Goal: Transaction & Acquisition: Purchase product/service

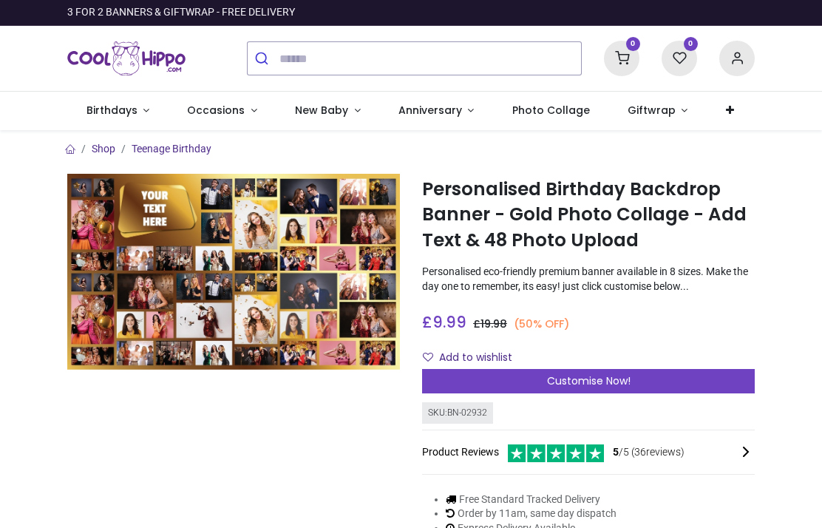
click at [251, 114] on link "Occasions" at bounding box center [223, 111] width 108 height 38
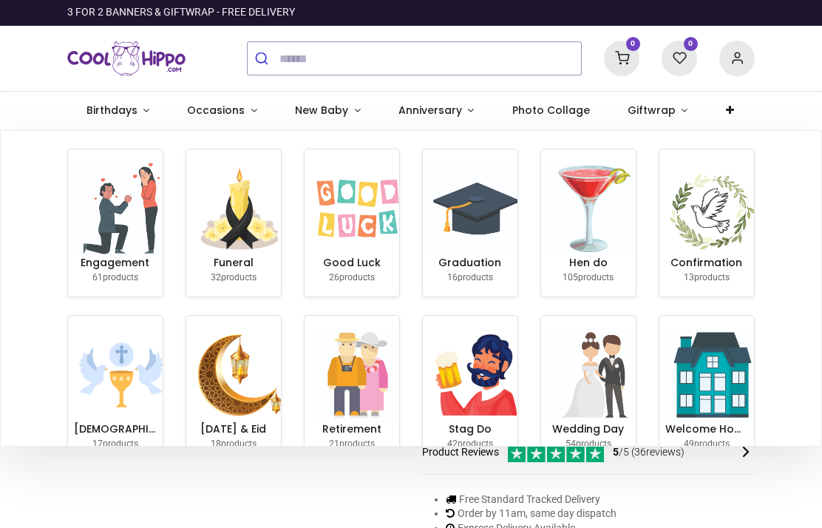
click at [139, 108] on link "Birthdays" at bounding box center [117, 111] width 101 height 38
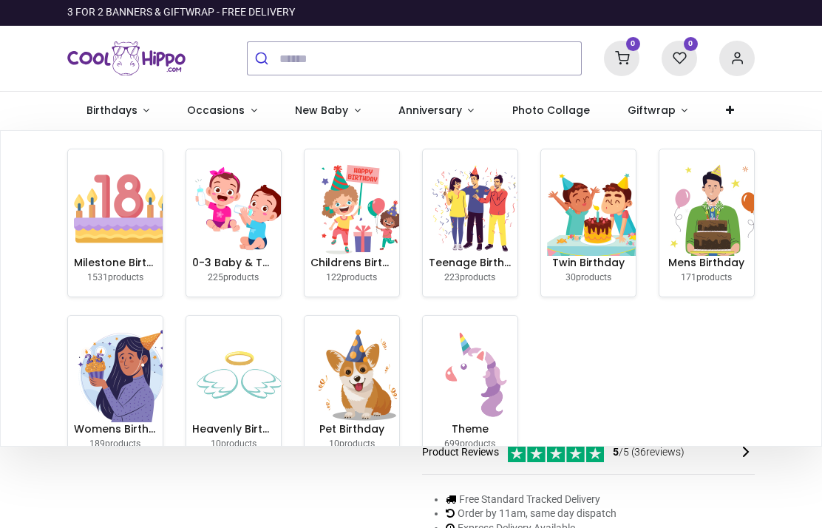
click at [121, 226] on img at bounding box center [121, 208] width 95 height 95
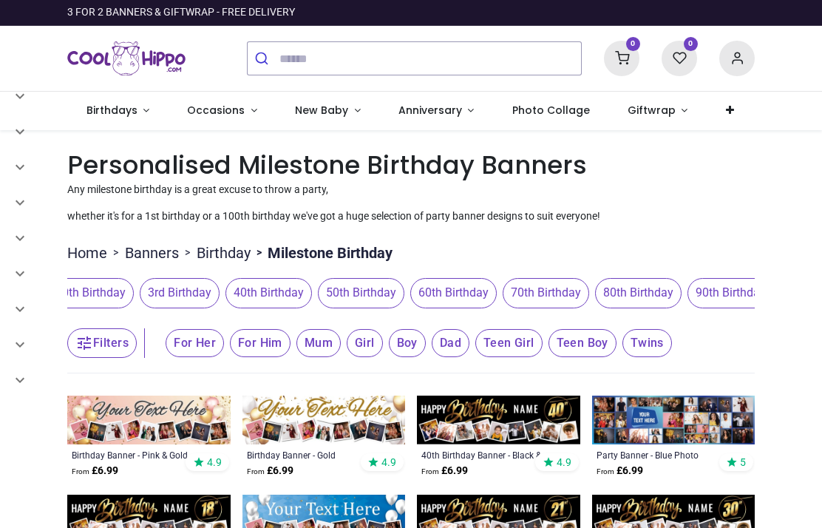
scroll to position [0, 762]
click at [403, 298] on span "50th Birthday" at bounding box center [359, 293] width 87 height 30
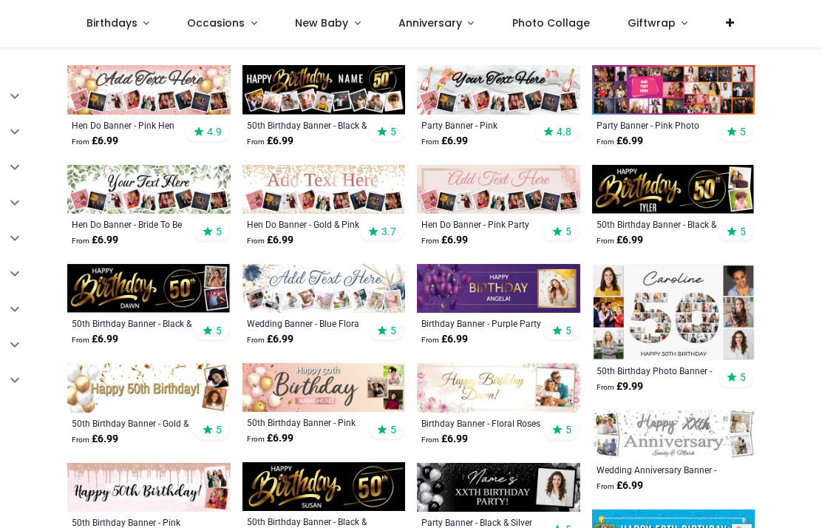
scroll to position [345, 0]
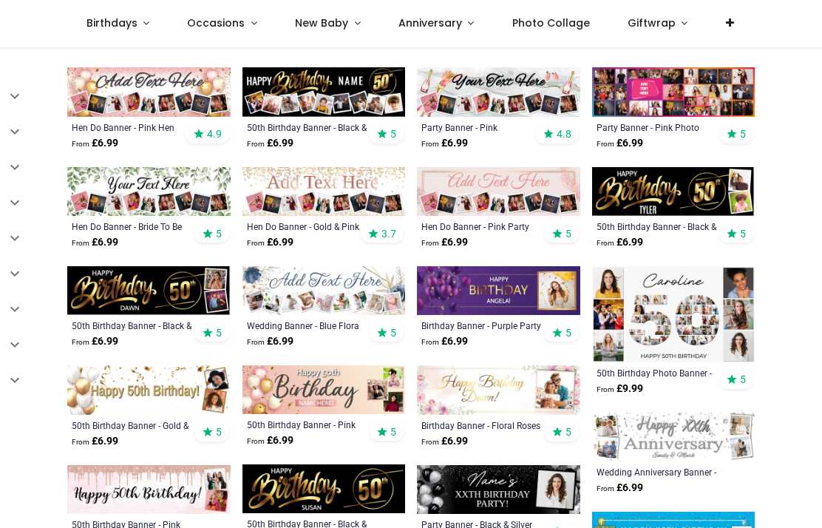
click at [672, 317] on img at bounding box center [673, 314] width 163 height 96
click at [671, 313] on img at bounding box center [673, 314] width 163 height 96
click at [654, 303] on img at bounding box center [673, 314] width 163 height 96
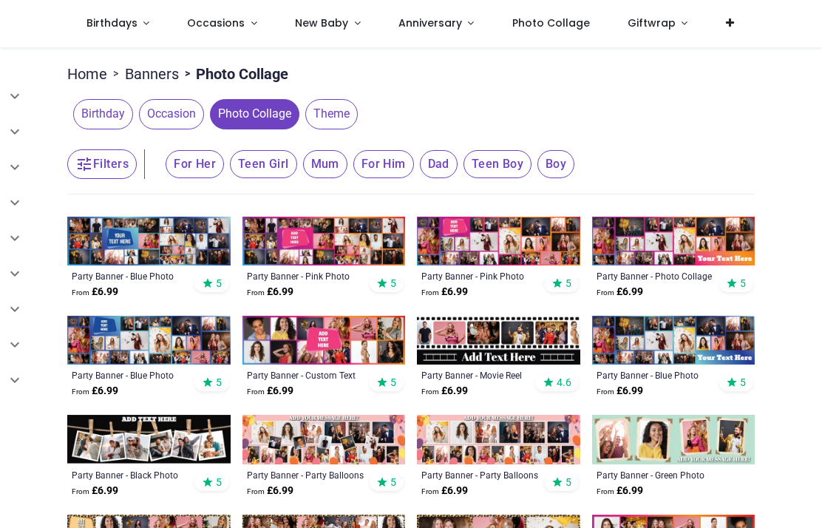
scroll to position [164, 0]
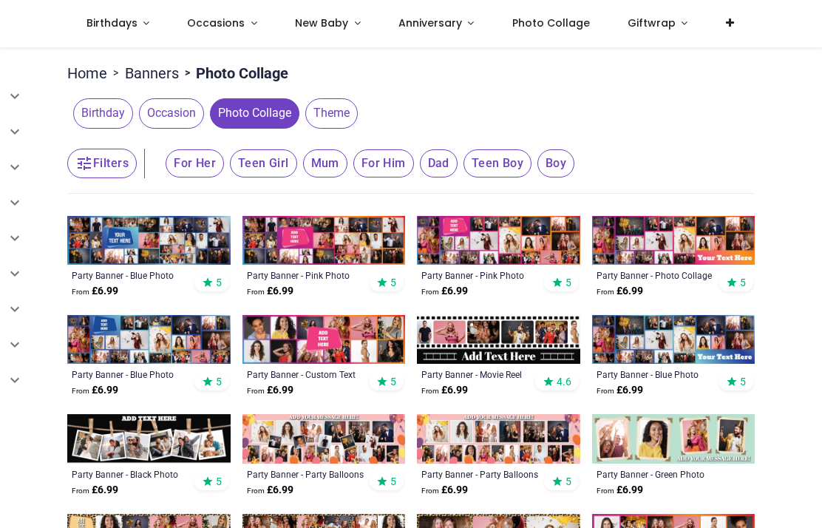
click at [114, 117] on span "Birthday" at bounding box center [103, 113] width 60 height 30
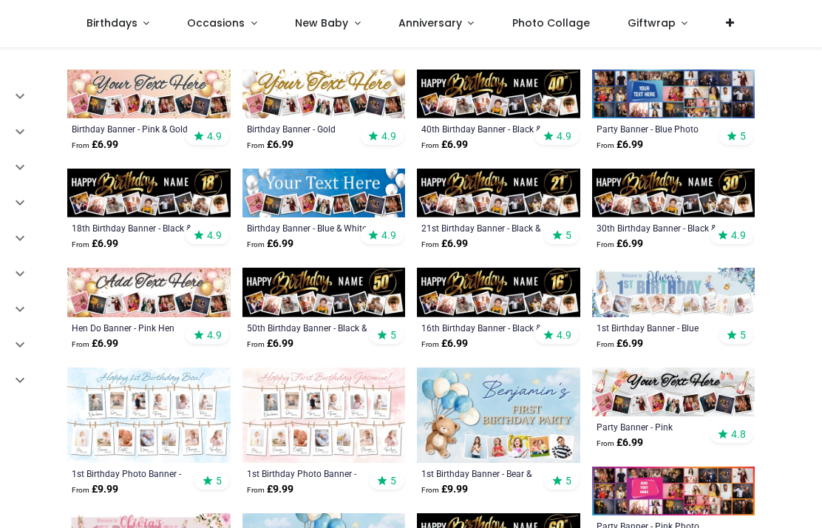
scroll to position [320, 0]
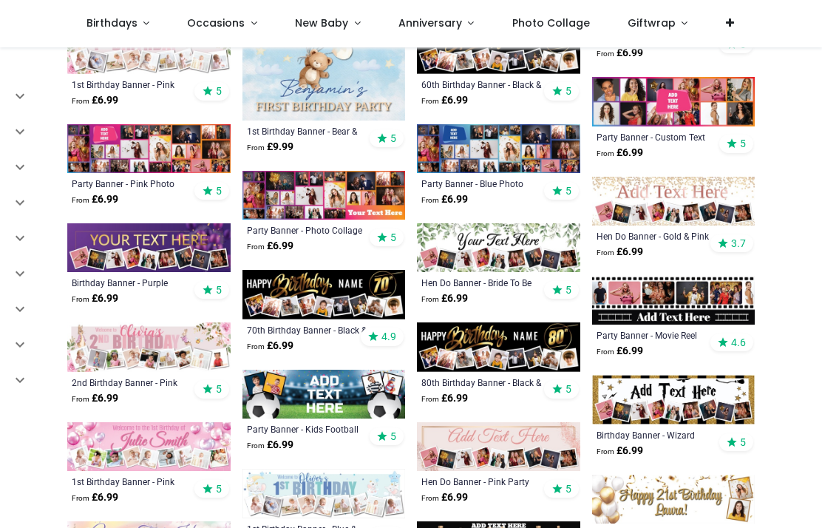
scroll to position [801, 0]
